Goal: Information Seeking & Learning: Check status

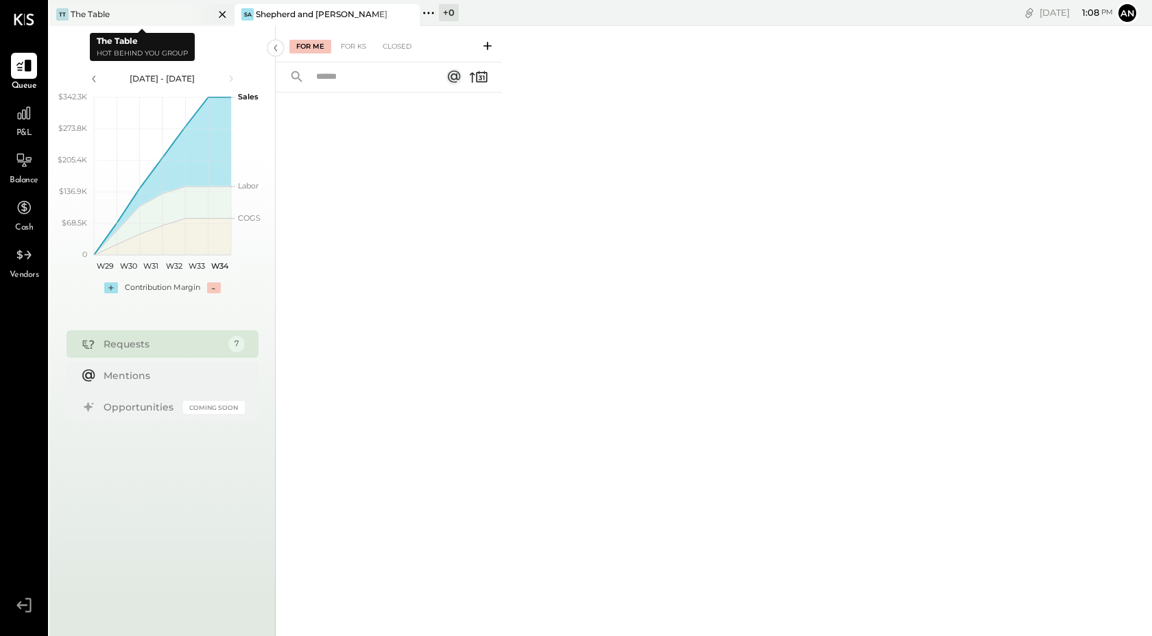
click at [141, 13] on div "TT The Table" at bounding box center [131, 14] width 165 height 12
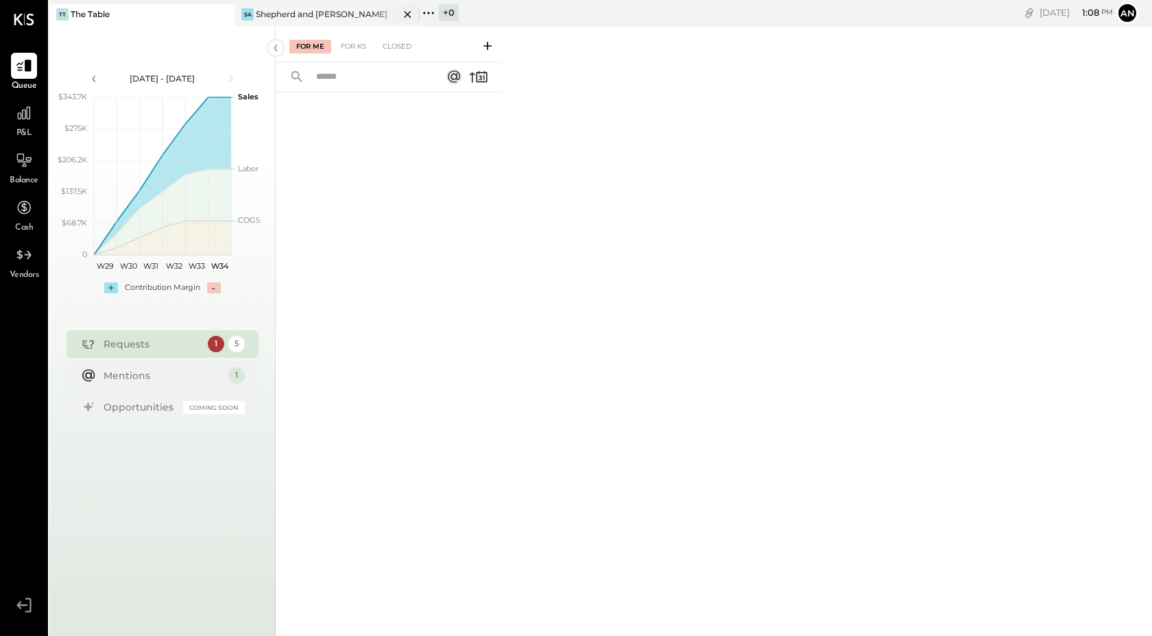
click at [333, 15] on div "Shepherd and [PERSON_NAME]" at bounding box center [322, 14] width 132 height 12
click at [36, 105] on div at bounding box center [24, 113] width 26 height 26
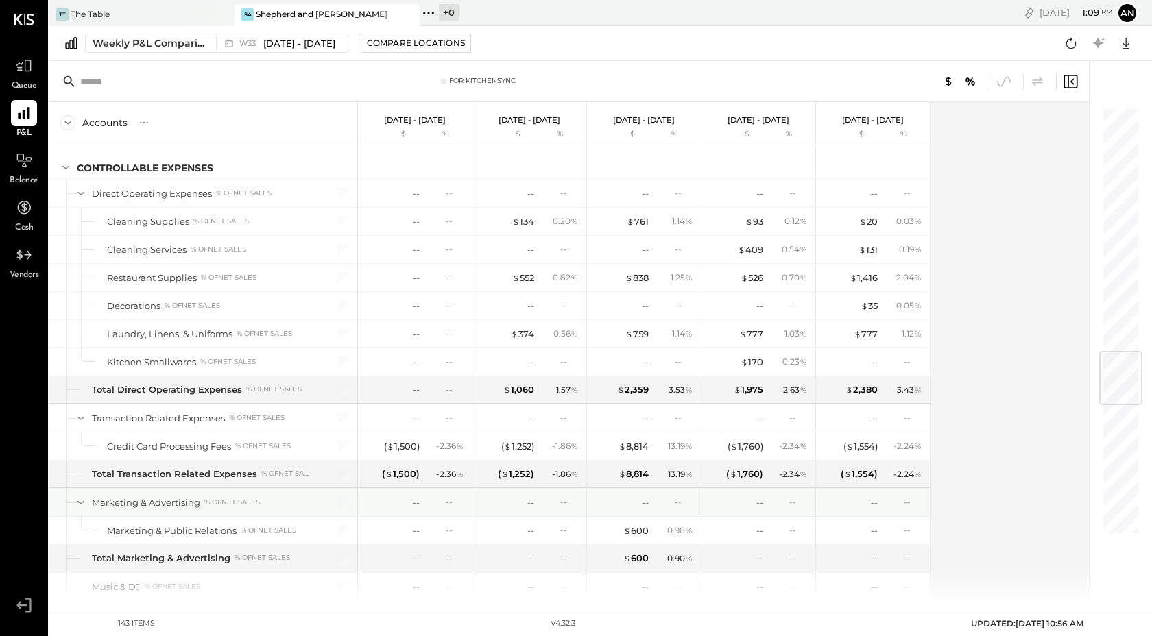
scroll to position [2082, 0]
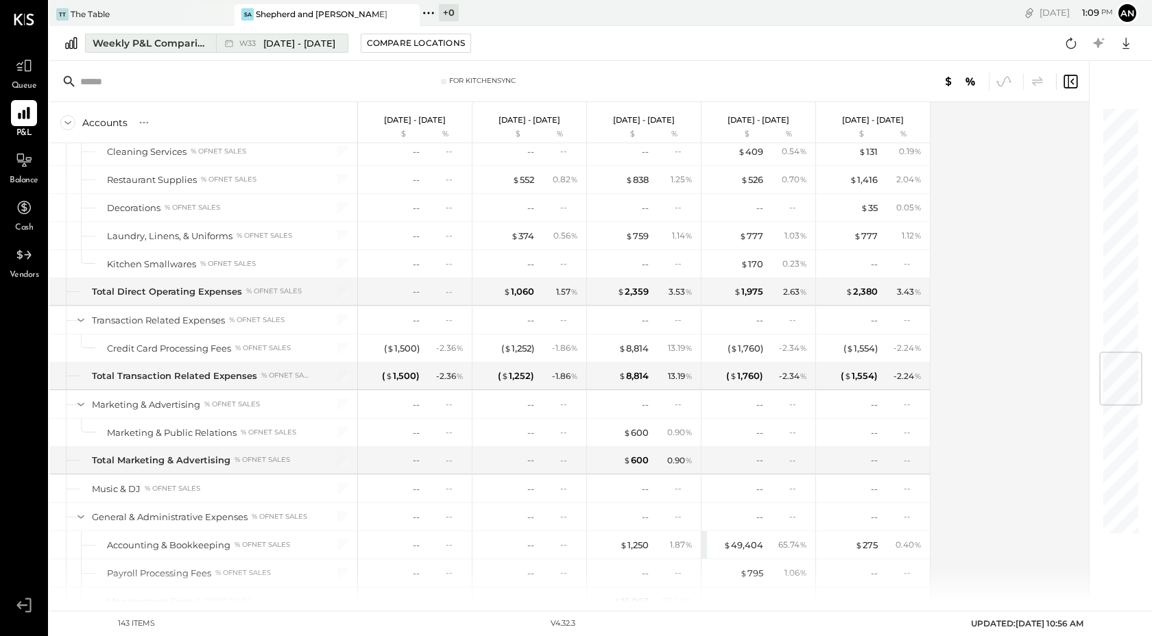
click at [104, 43] on div "Weekly P&L Comparison" at bounding box center [150, 43] width 115 height 14
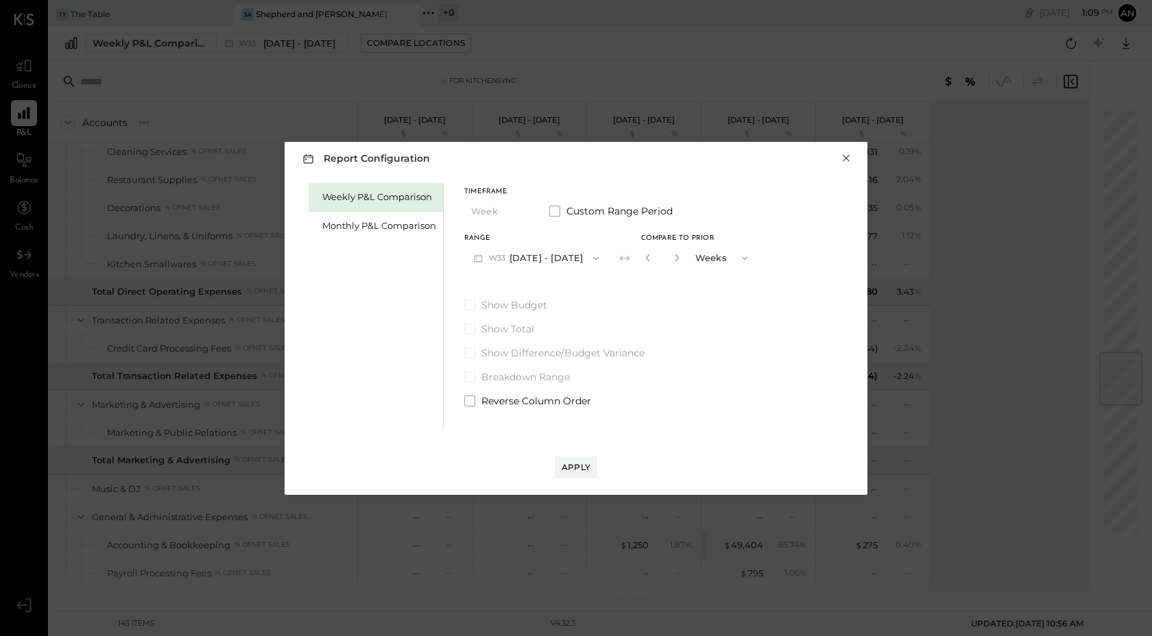
click at [846, 158] on button "×" at bounding box center [846, 159] width 12 height 14
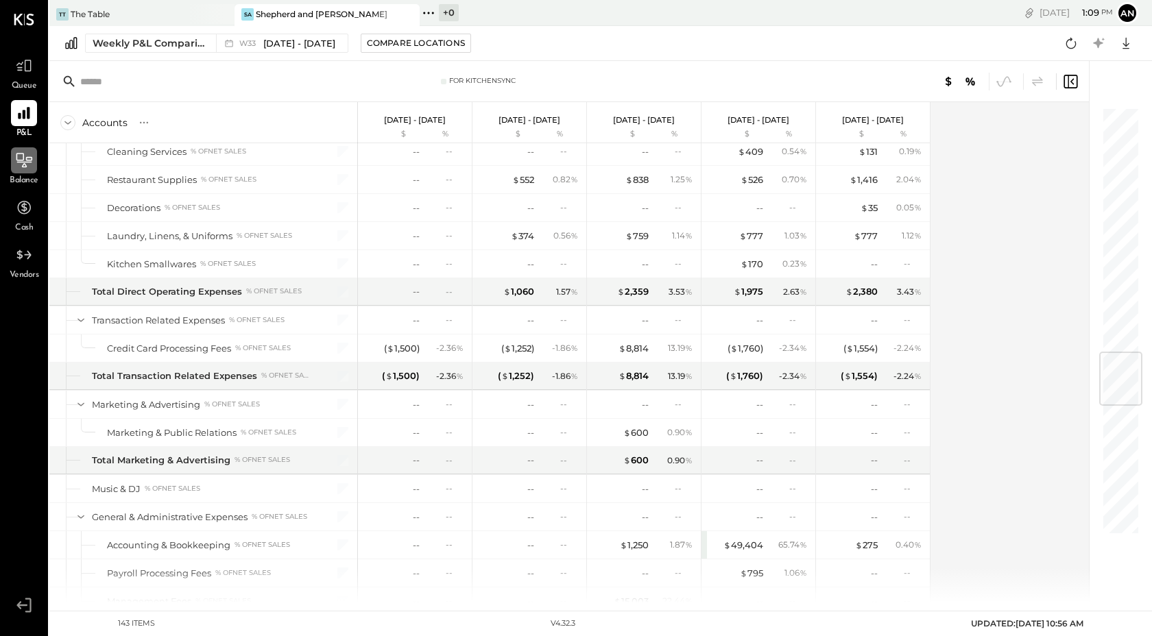
click at [14, 171] on div at bounding box center [24, 160] width 26 height 26
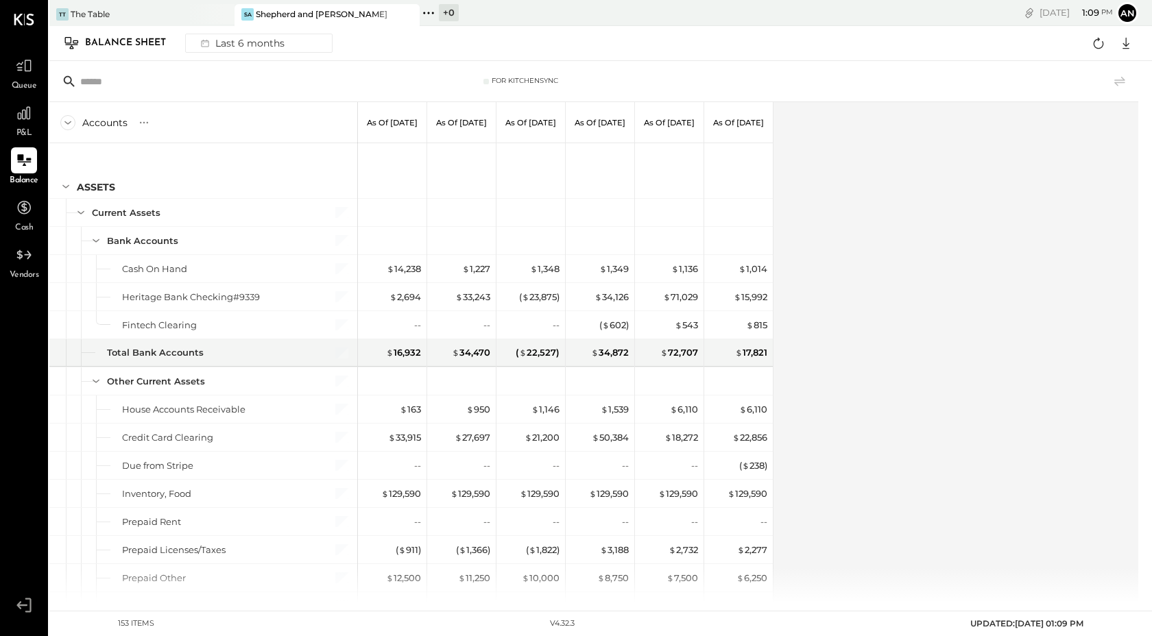
scroll to position [1892, 0]
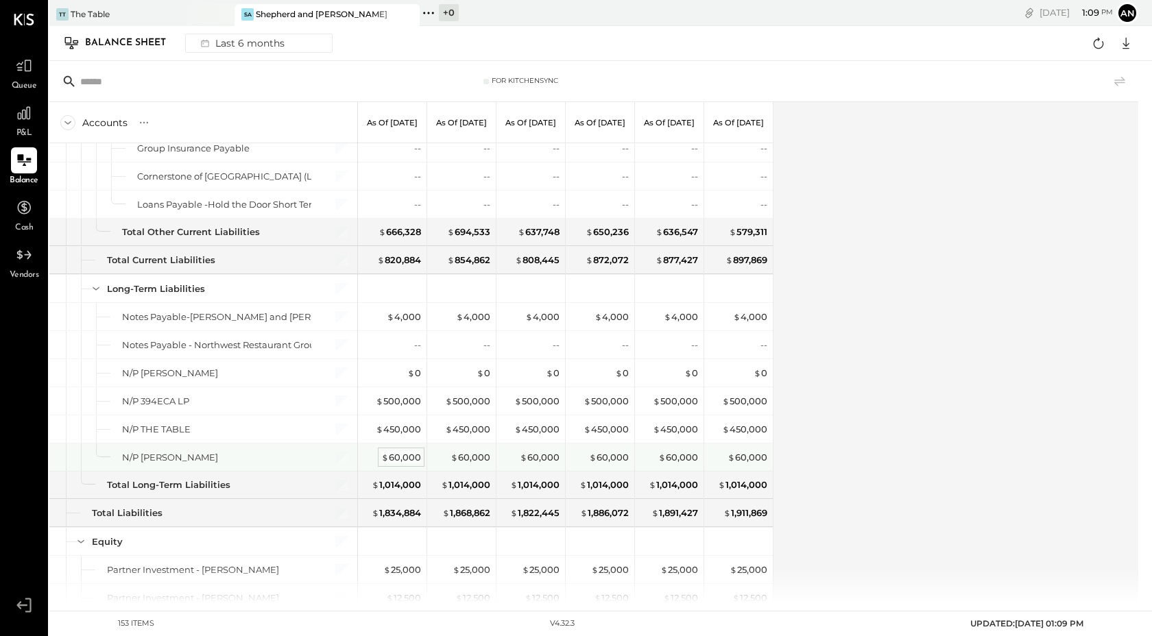
click at [397, 455] on div "$ 60,000" at bounding box center [401, 457] width 40 height 13
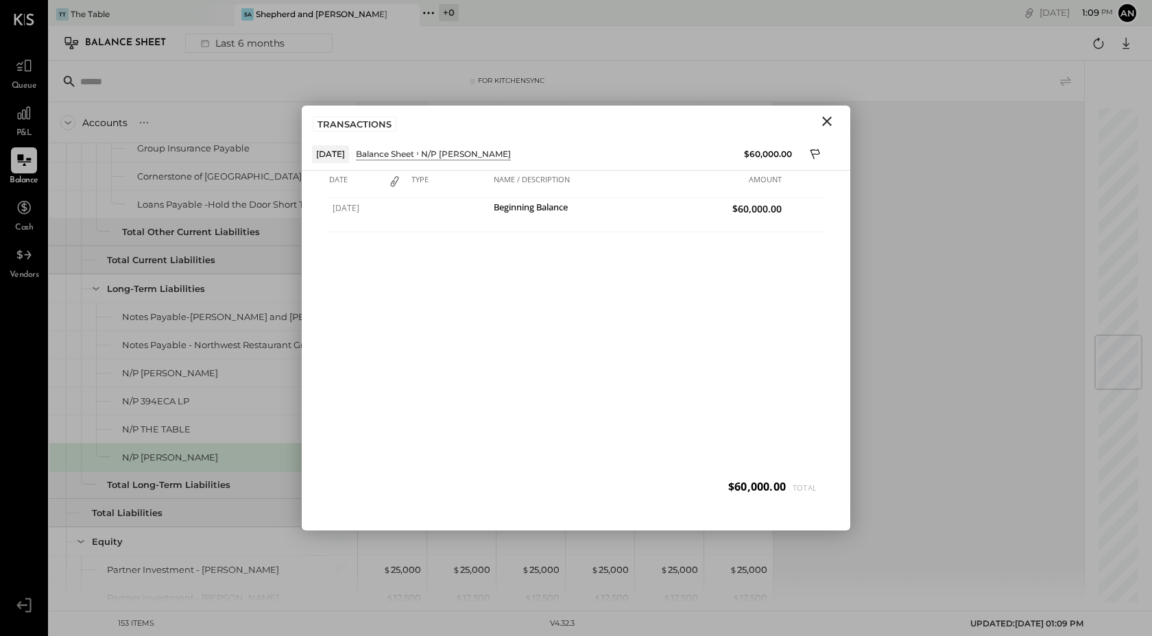
click at [824, 120] on icon "Close" at bounding box center [827, 121] width 16 height 16
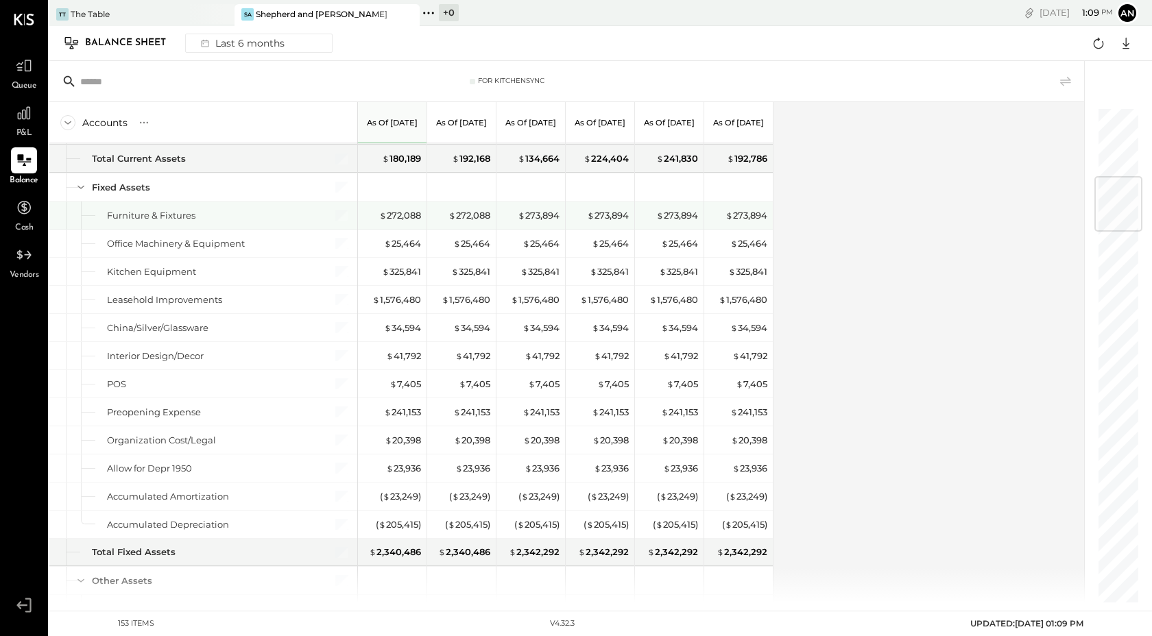
scroll to position [580, 0]
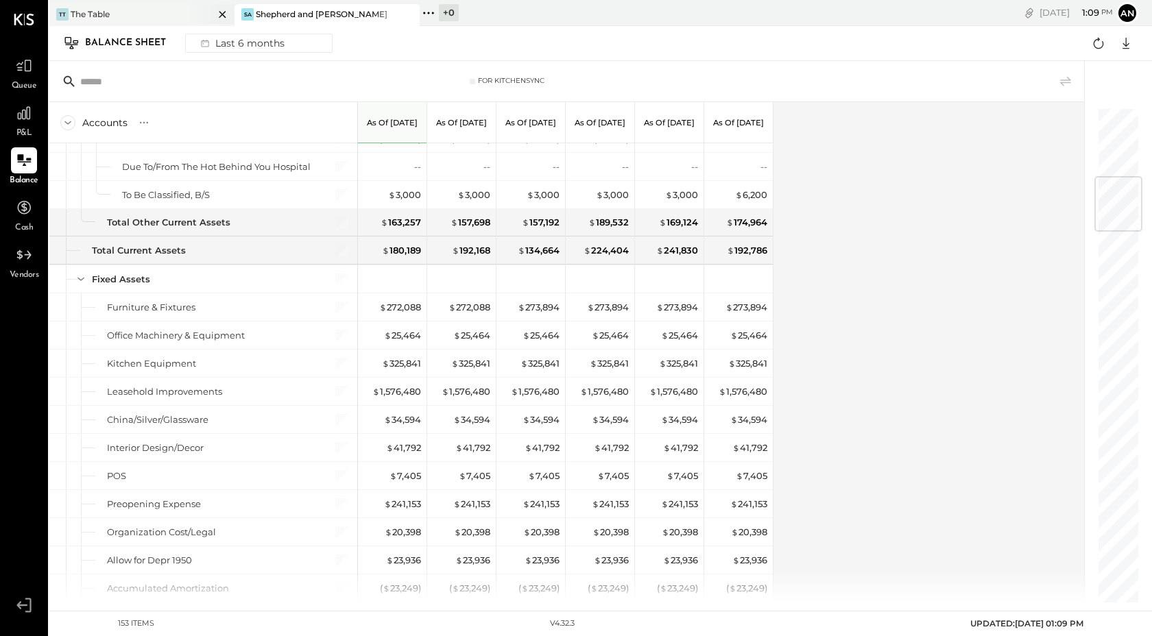
click at [136, 10] on div "TT The Table" at bounding box center [131, 14] width 165 height 12
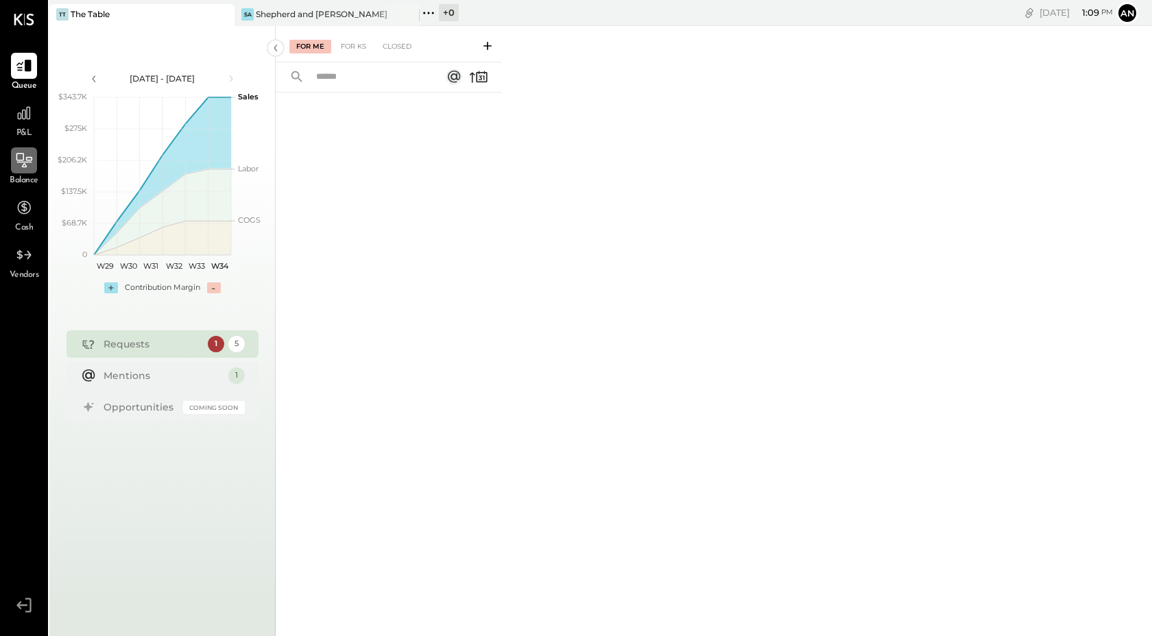
click at [31, 164] on icon at bounding box center [24, 161] width 18 height 18
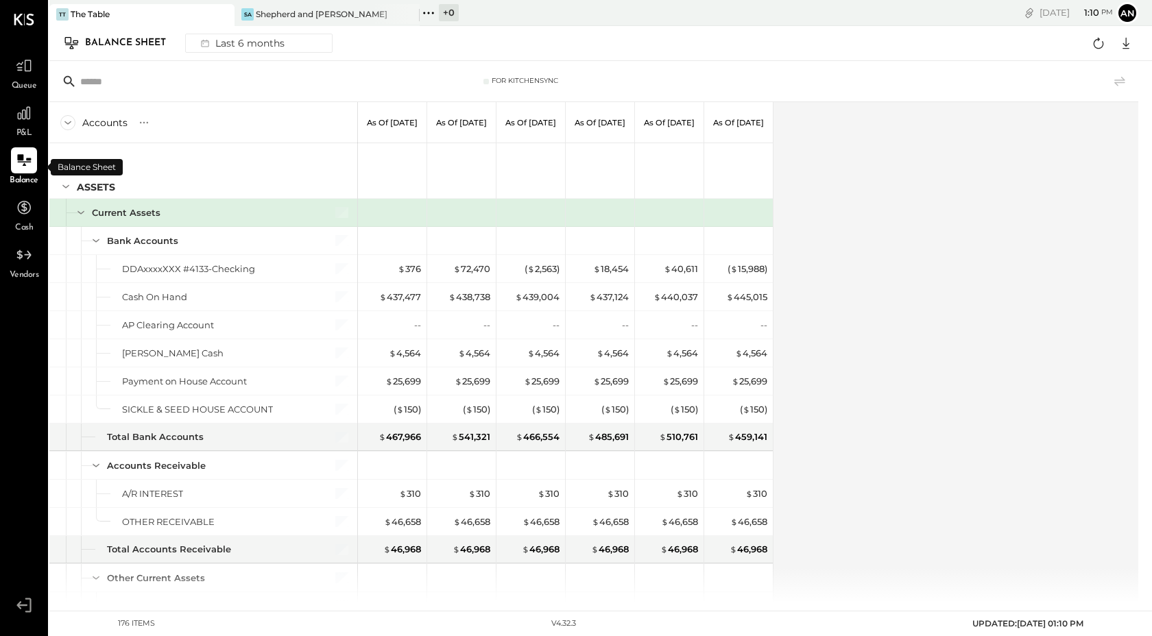
scroll to position [3185, 0]
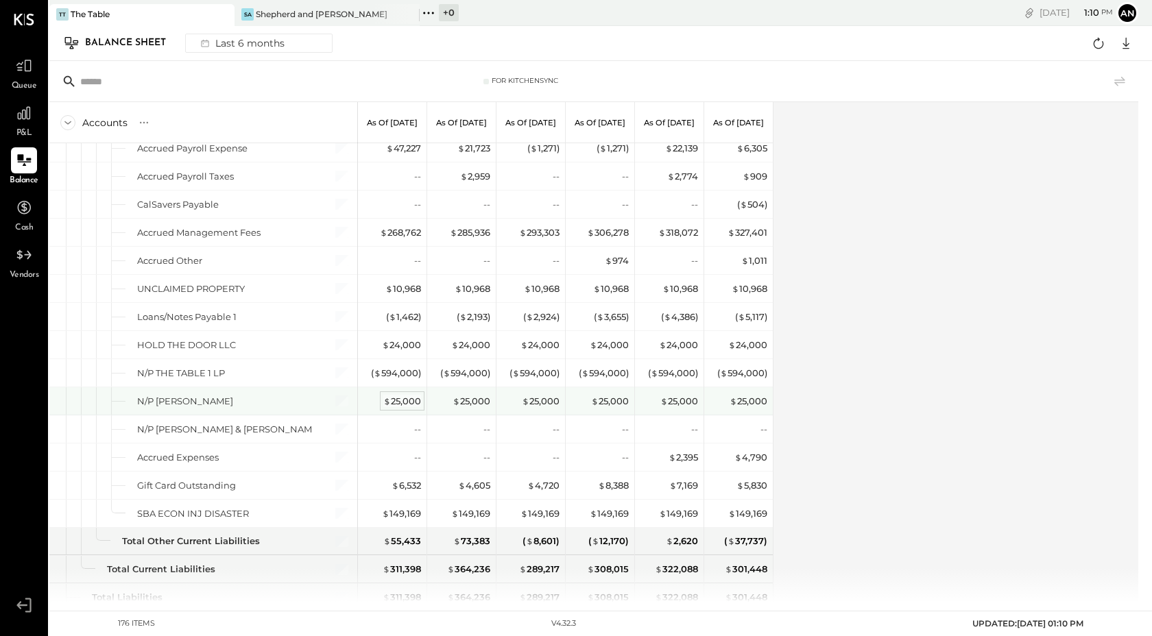
click at [415, 397] on div "$ 25,000" at bounding box center [402, 401] width 38 height 13
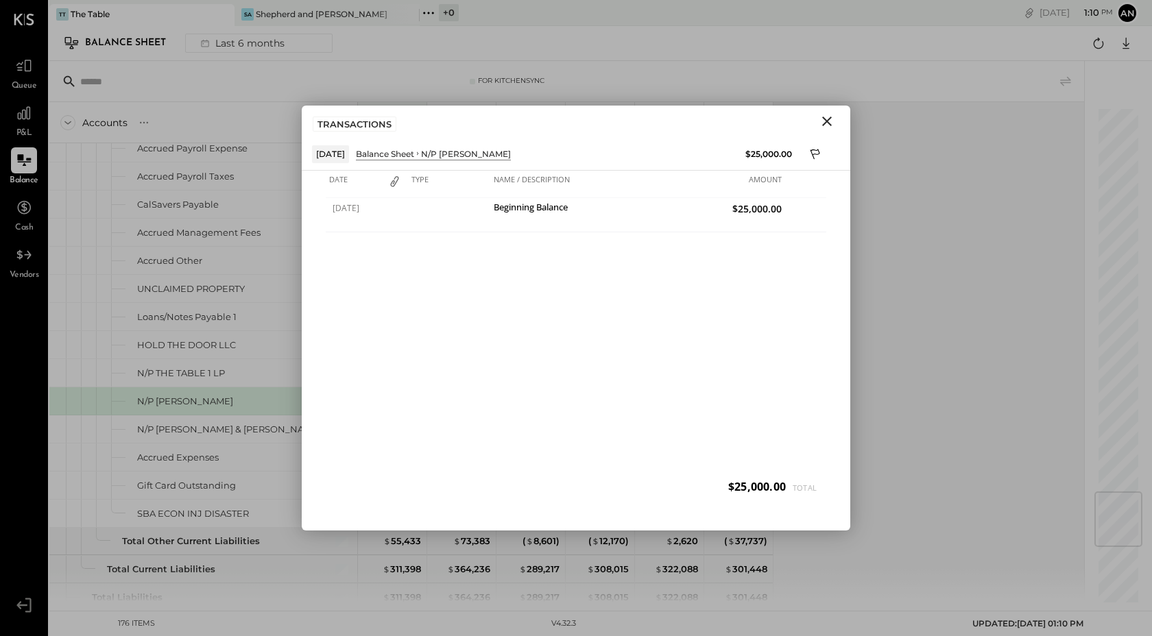
click at [826, 121] on icon "Close" at bounding box center [827, 122] width 10 height 10
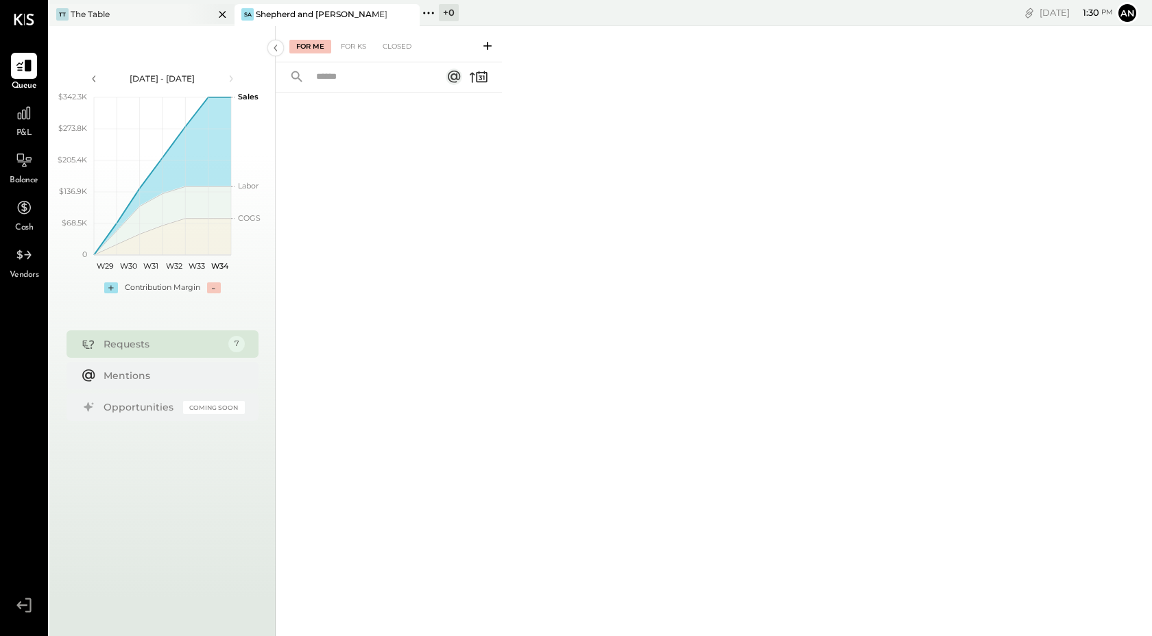
click at [187, 16] on div at bounding box center [211, 14] width 48 height 20
click at [361, 50] on div "For KS" at bounding box center [353, 47] width 39 height 14
